Goal: Task Accomplishment & Management: Complete application form

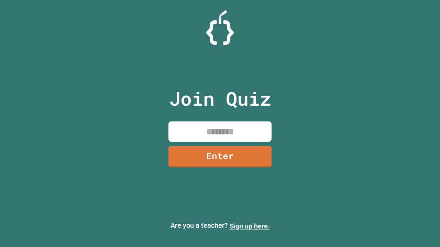
click at [250, 227] on link "Sign up here." at bounding box center [250, 226] width 40 height 8
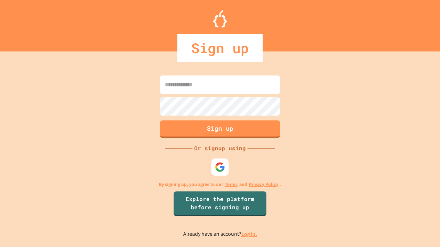
click at [250, 234] on link "Log in." at bounding box center [249, 234] width 16 height 7
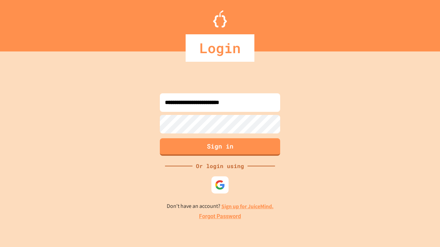
type input "**********"
